Goal: Information Seeking & Learning: Understand process/instructions

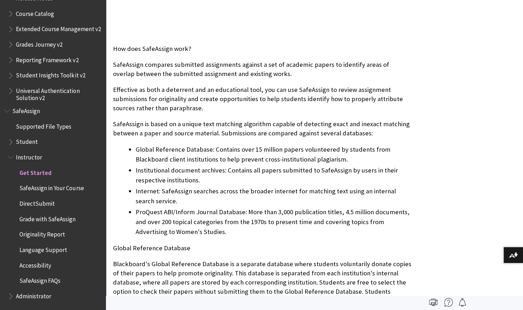
scroll to position [262, 0]
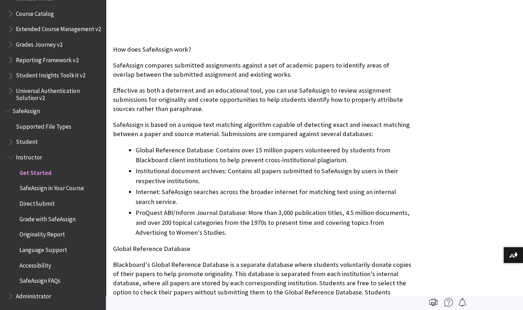
click at [46, 201] on span "DirectSubmit" at bounding box center [36, 202] width 35 height 10
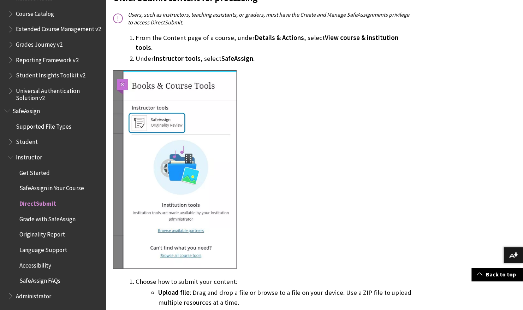
scroll to position [390, 0]
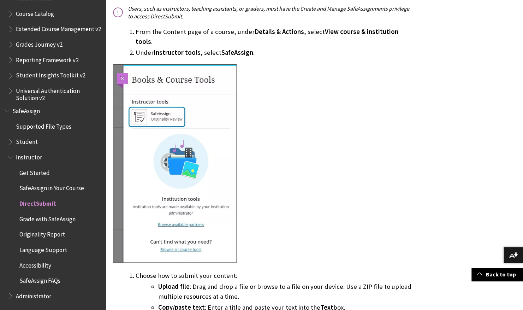
click at [224, 171] on img at bounding box center [175, 163] width 124 height 198
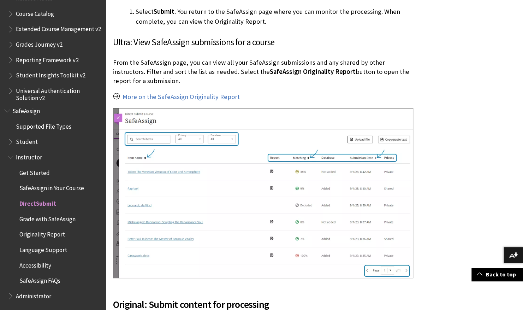
scroll to position [1007, 0]
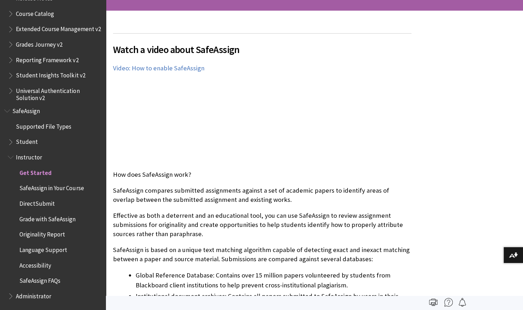
scroll to position [137, 0]
click at [176, 178] on p "How does SafeAssign work?" at bounding box center [262, 174] width 298 height 9
